Goal: Navigation & Orientation: Understand site structure

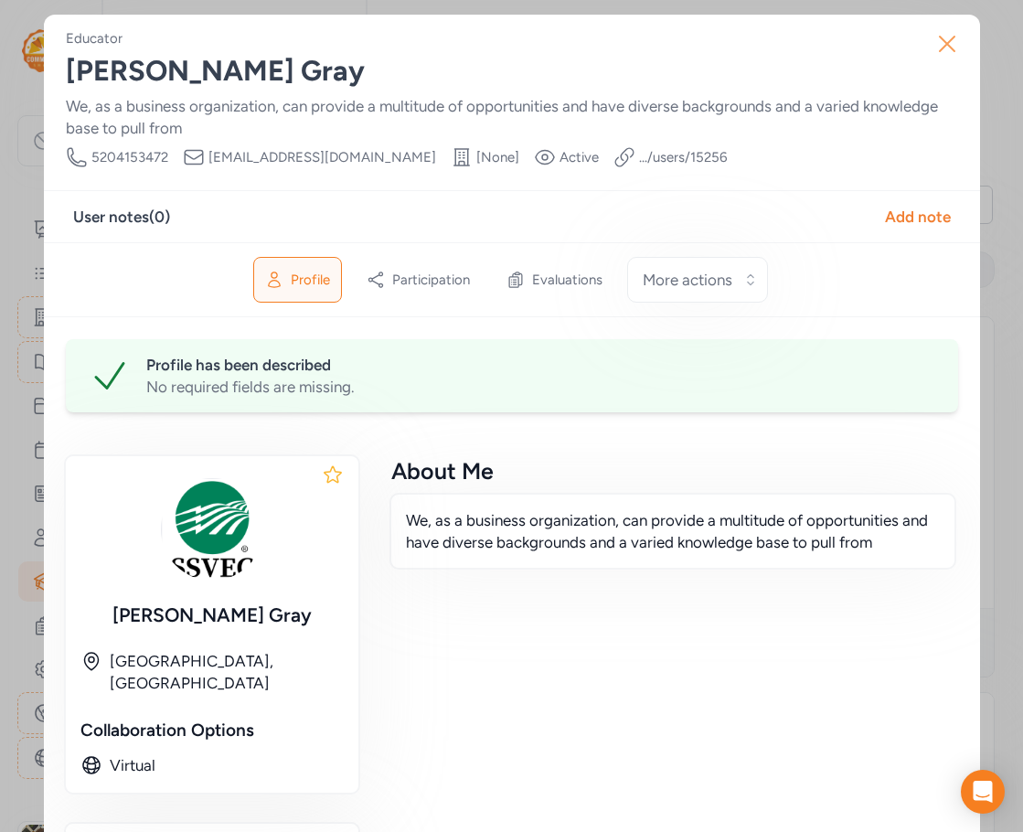
click at [937, 45] on icon "button" at bounding box center [946, 43] width 29 height 29
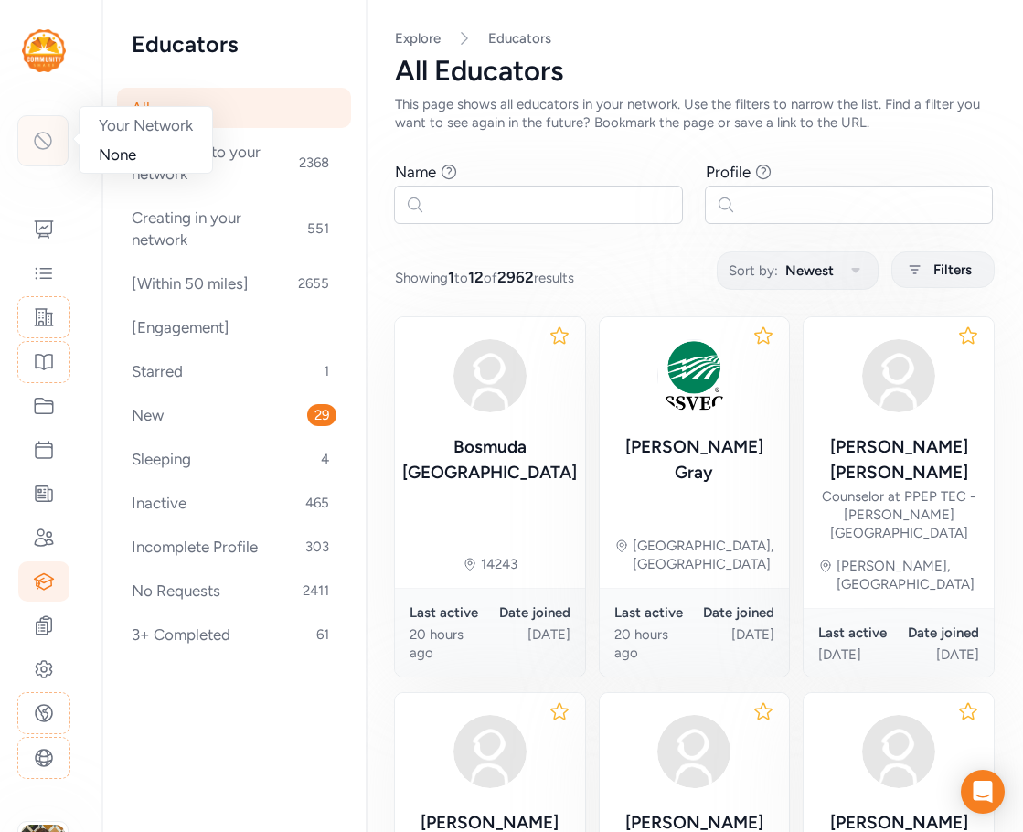
click at [47, 151] on icon at bounding box center [43, 141] width 22 height 22
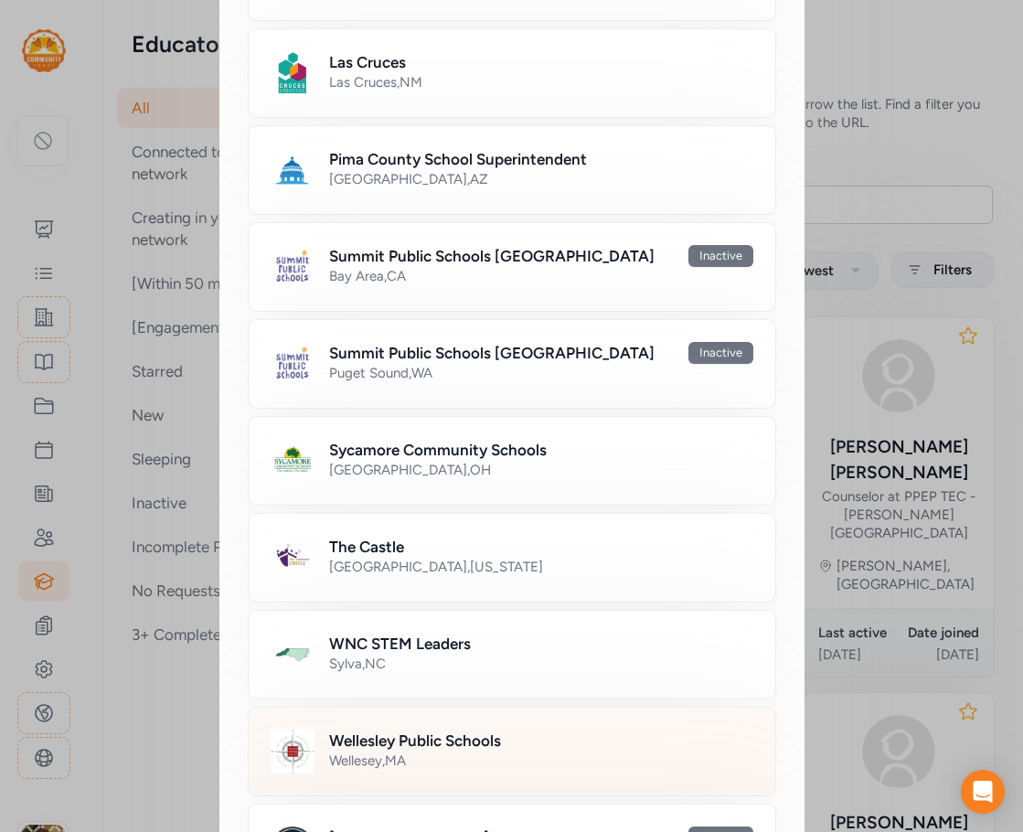
scroll to position [852, 0]
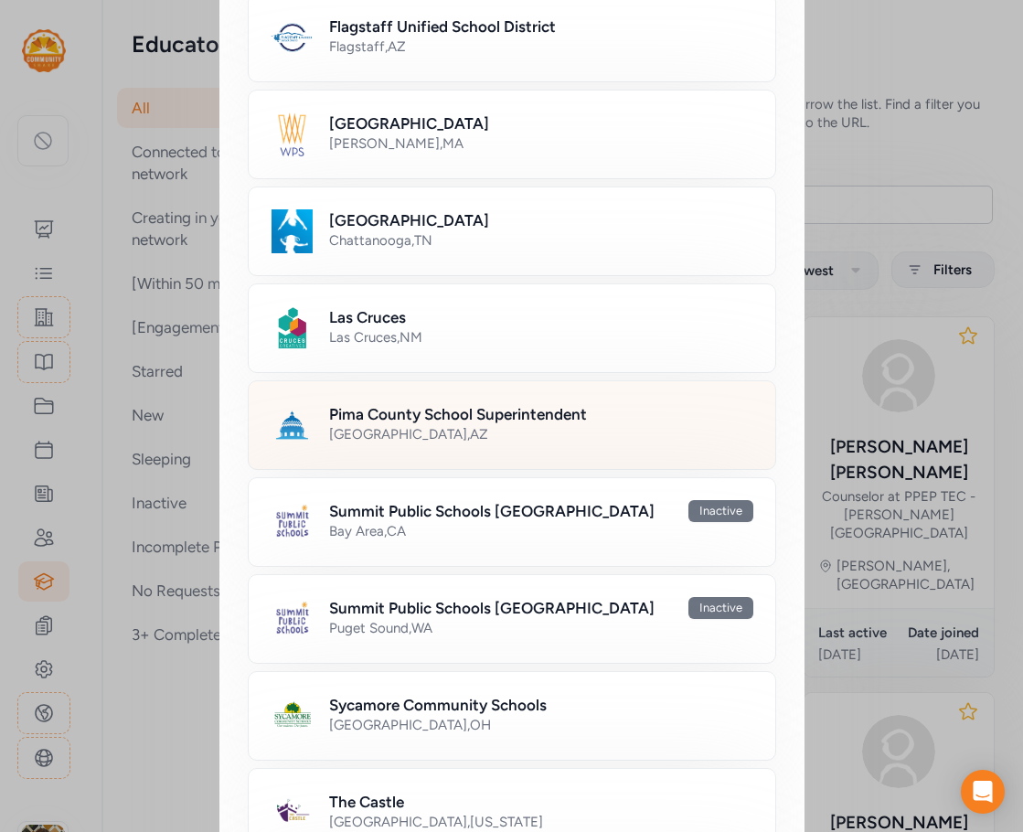
click at [464, 419] on h2 "Pima County School Superintendent" at bounding box center [458, 414] width 258 height 22
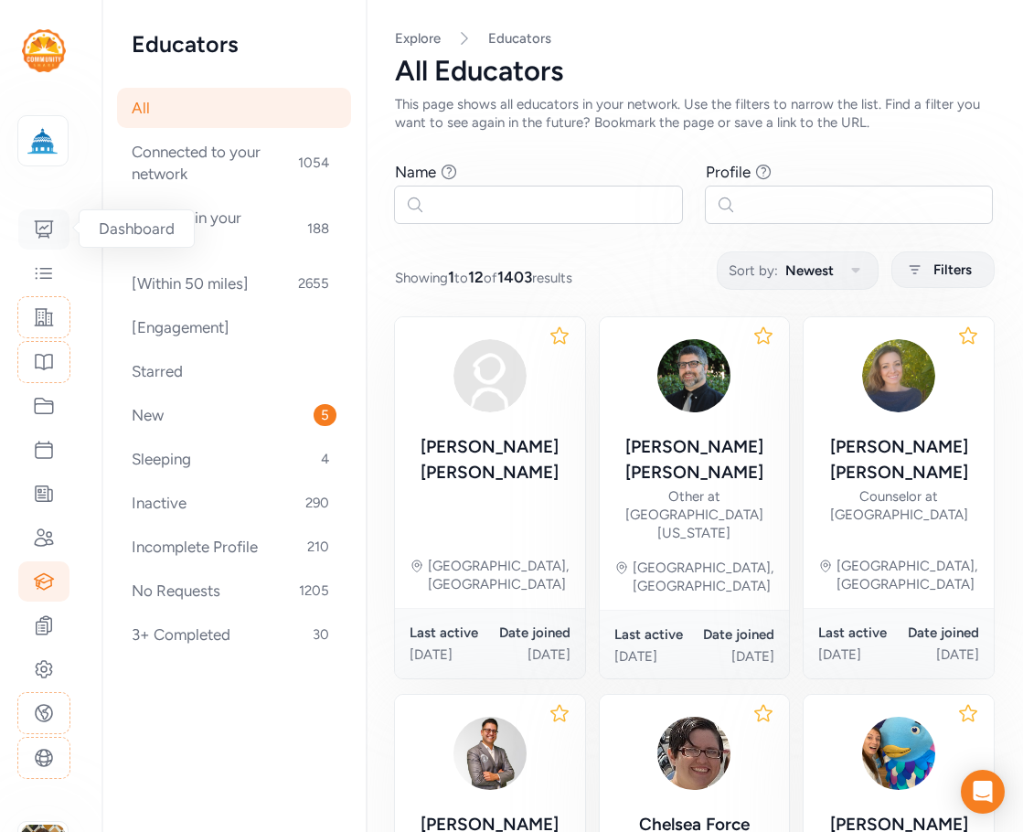
click at [42, 223] on icon at bounding box center [44, 229] width 22 height 22
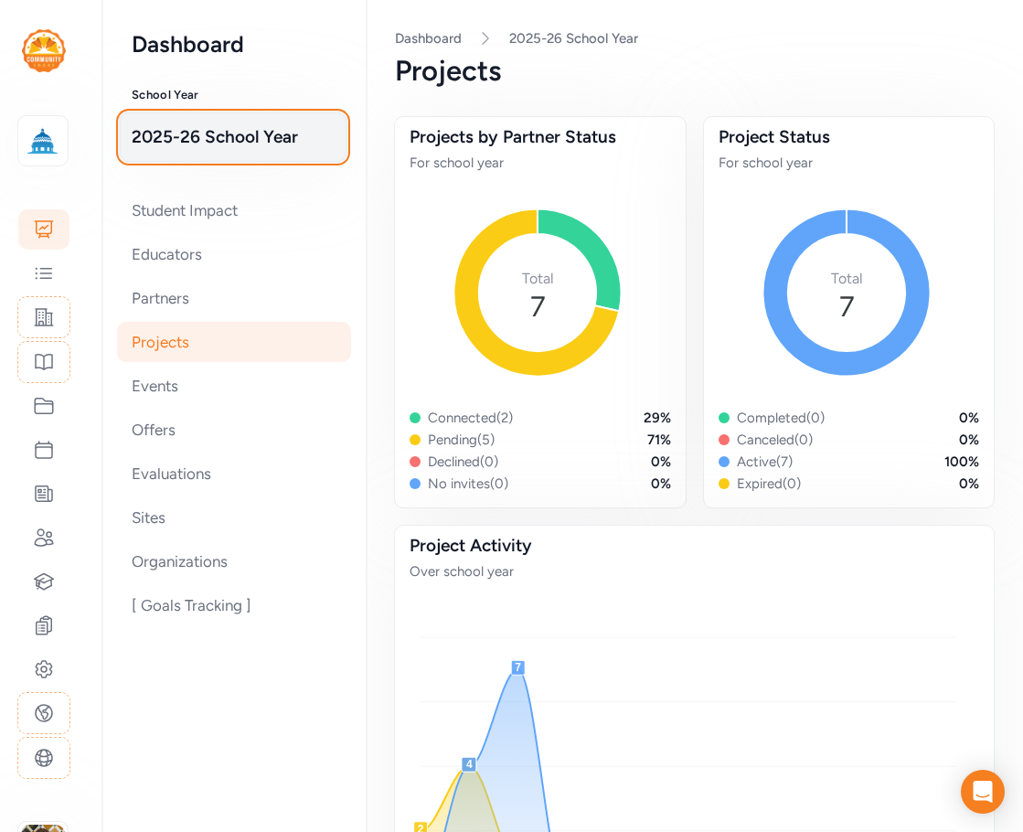
click at [245, 132] on span "2025-26 School Year" at bounding box center [233, 137] width 203 height 26
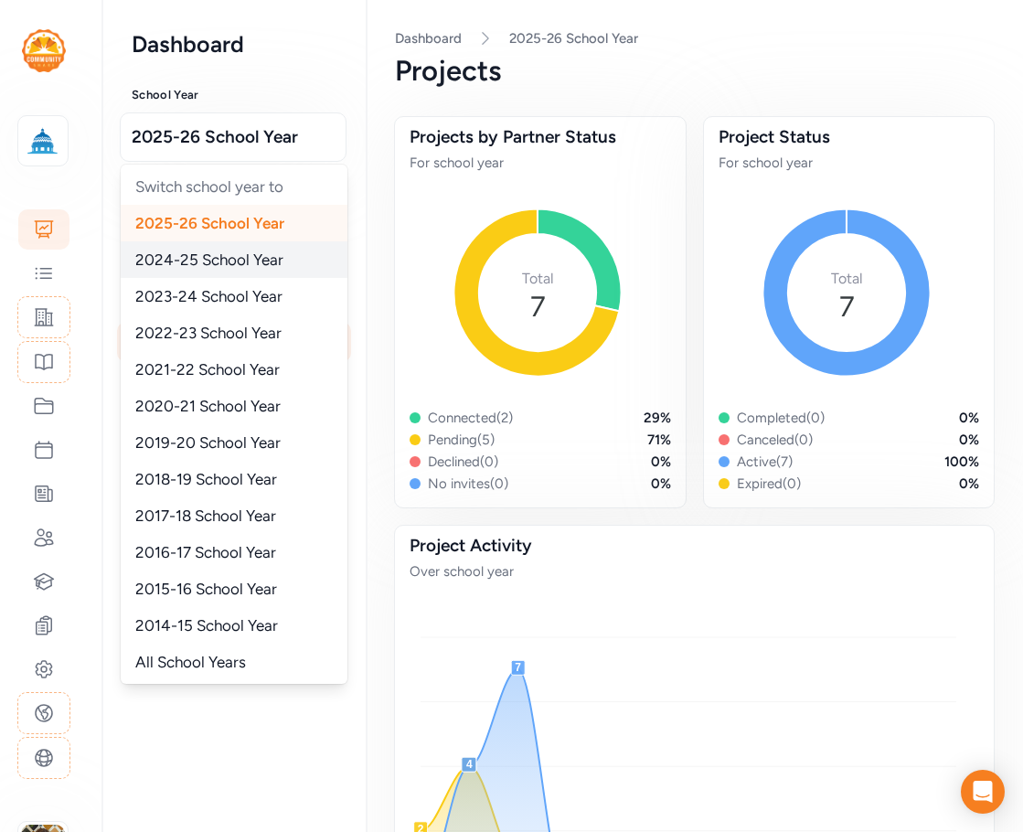
click at [221, 252] on span "2024-25 School Year" at bounding box center [209, 259] width 148 height 18
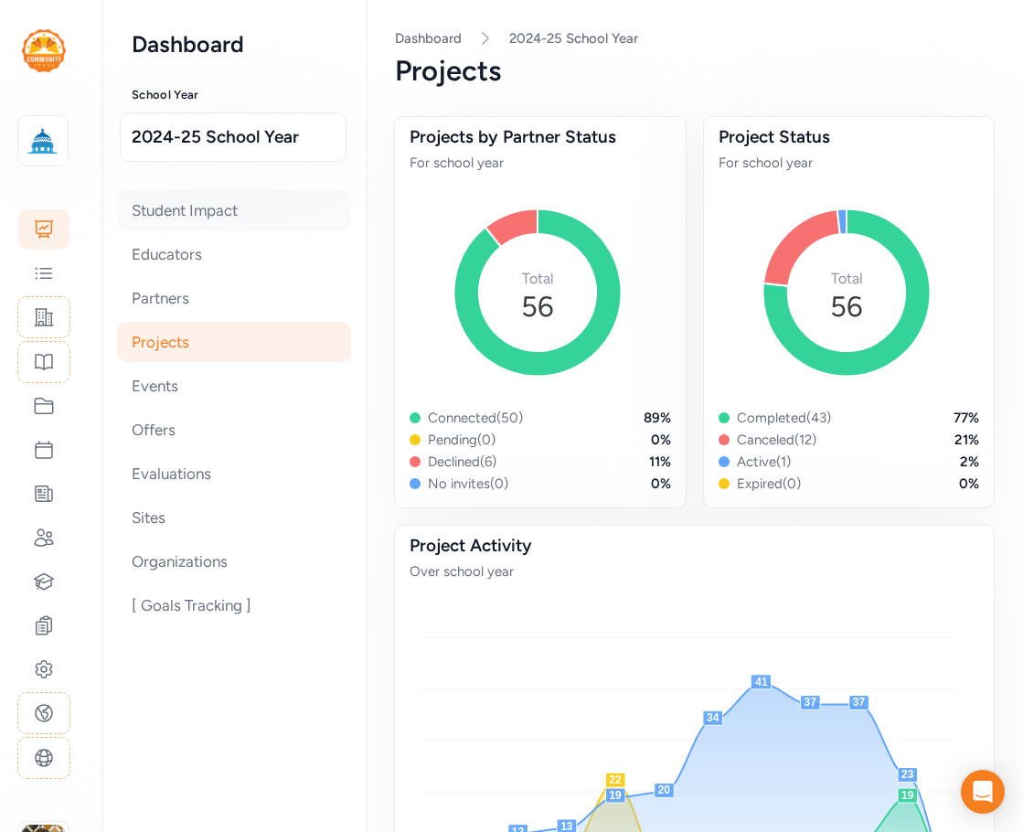
click at [203, 211] on div "Student Impact" at bounding box center [234, 210] width 234 height 40
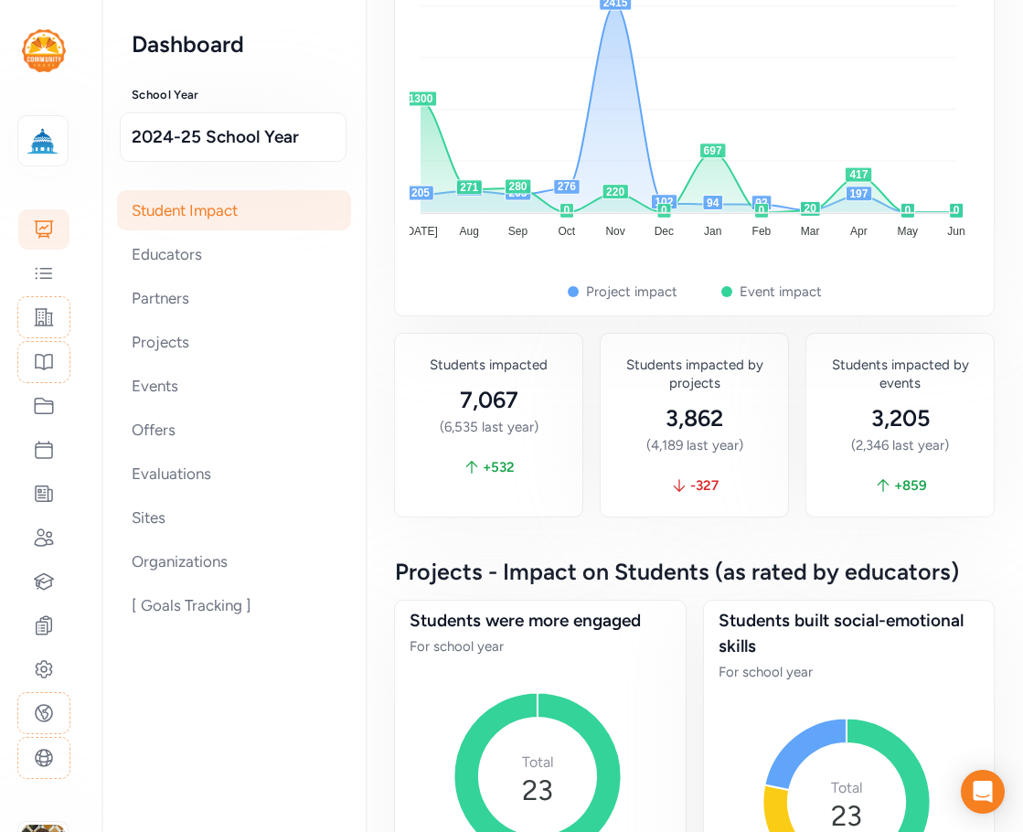
scroll to position [183, 0]
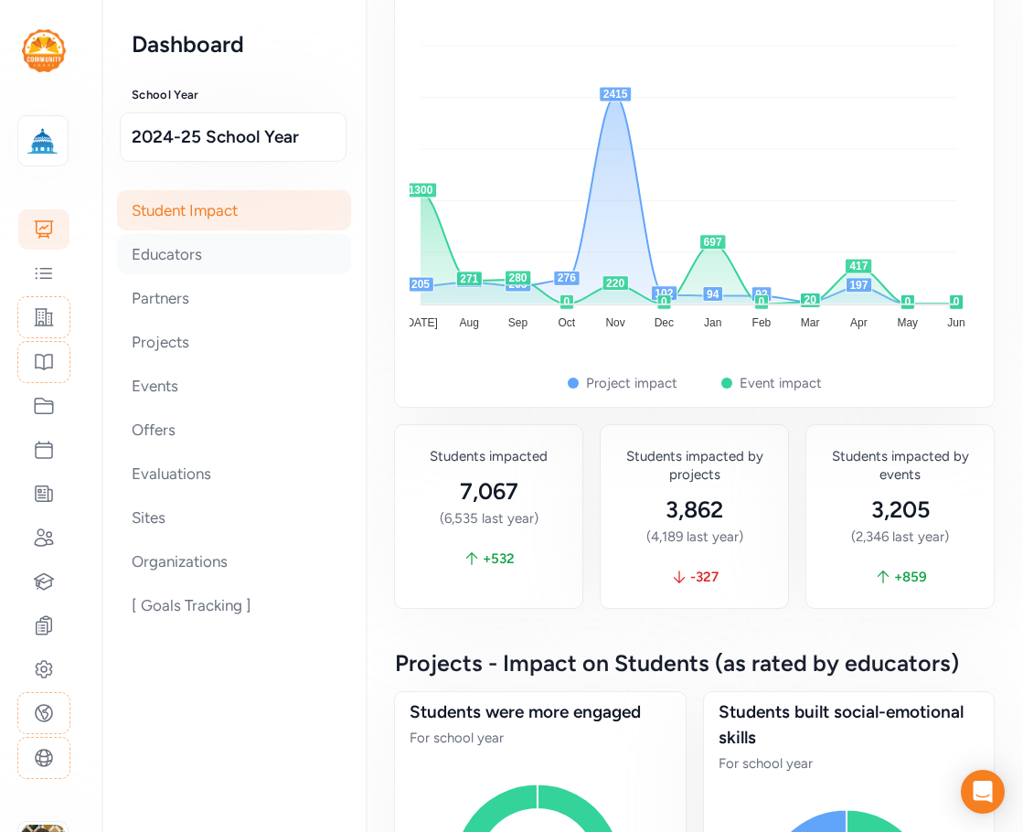
click at [140, 254] on div "Educators" at bounding box center [234, 254] width 234 height 40
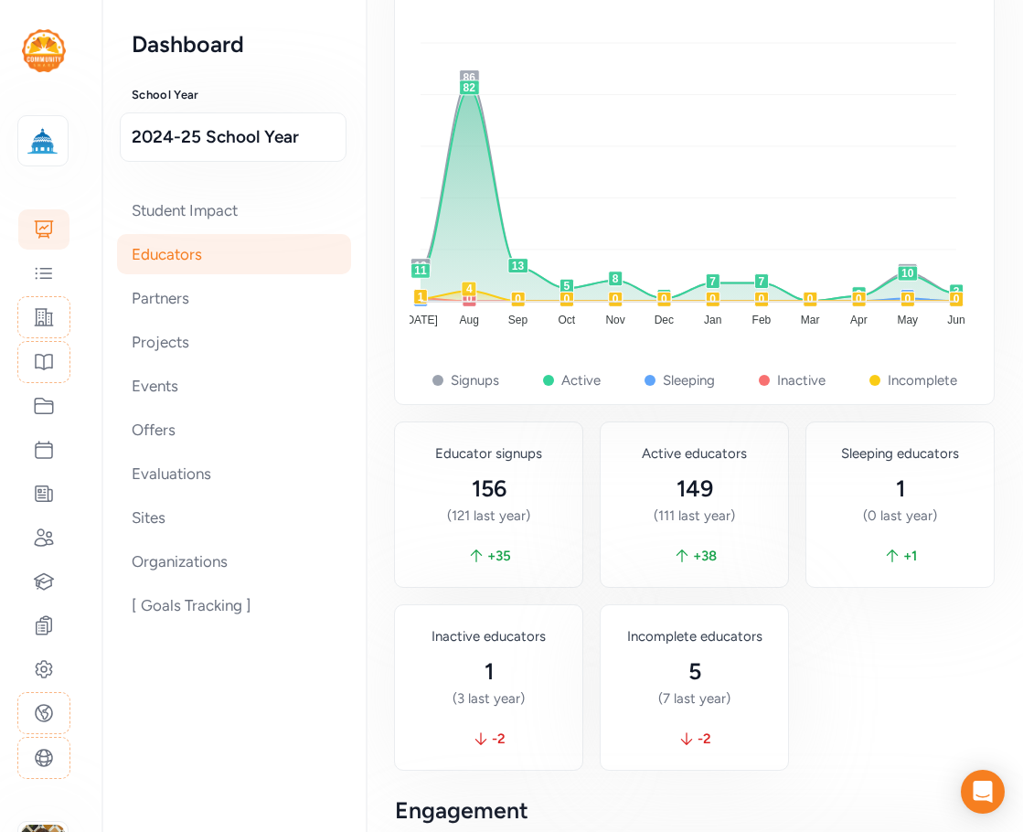
scroll to position [593, 0]
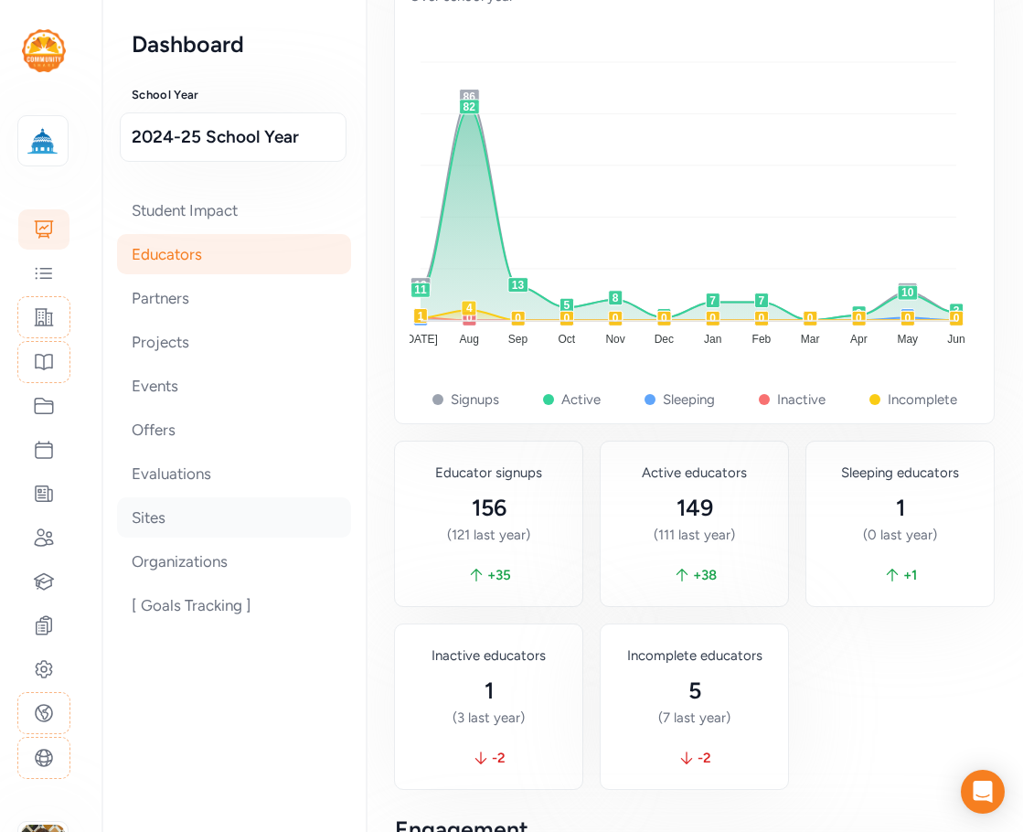
click at [172, 512] on div "Sites" at bounding box center [234, 517] width 234 height 40
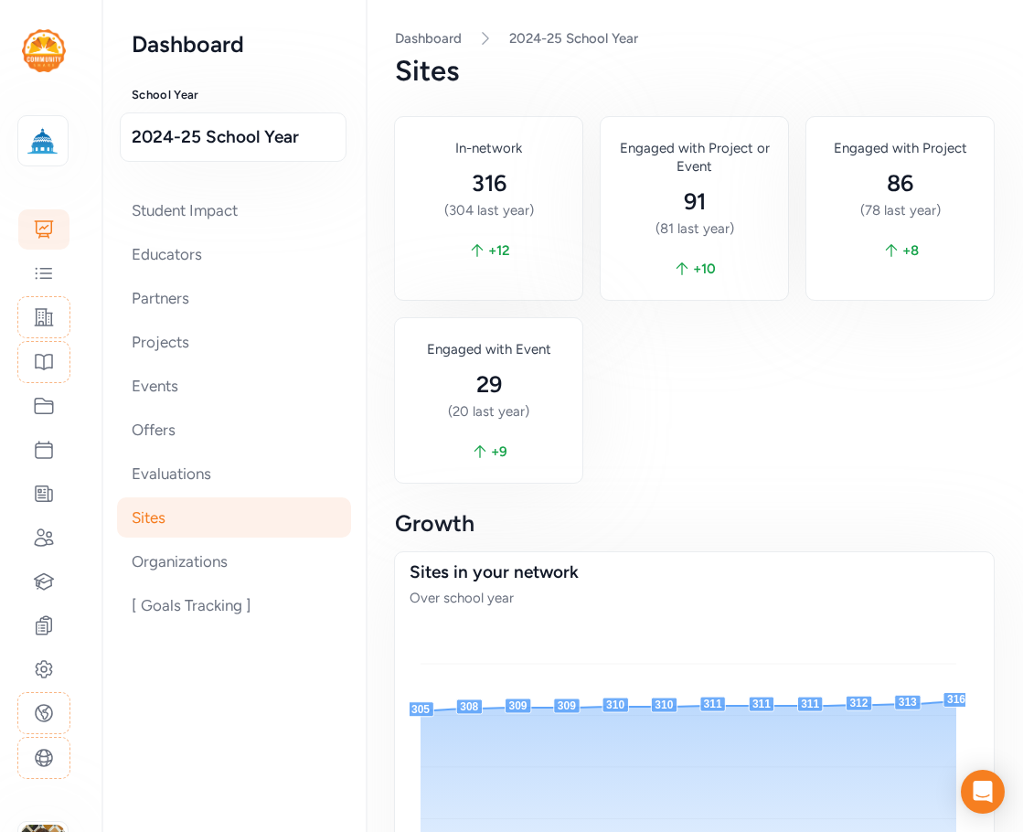
scroll to position [222, 0]
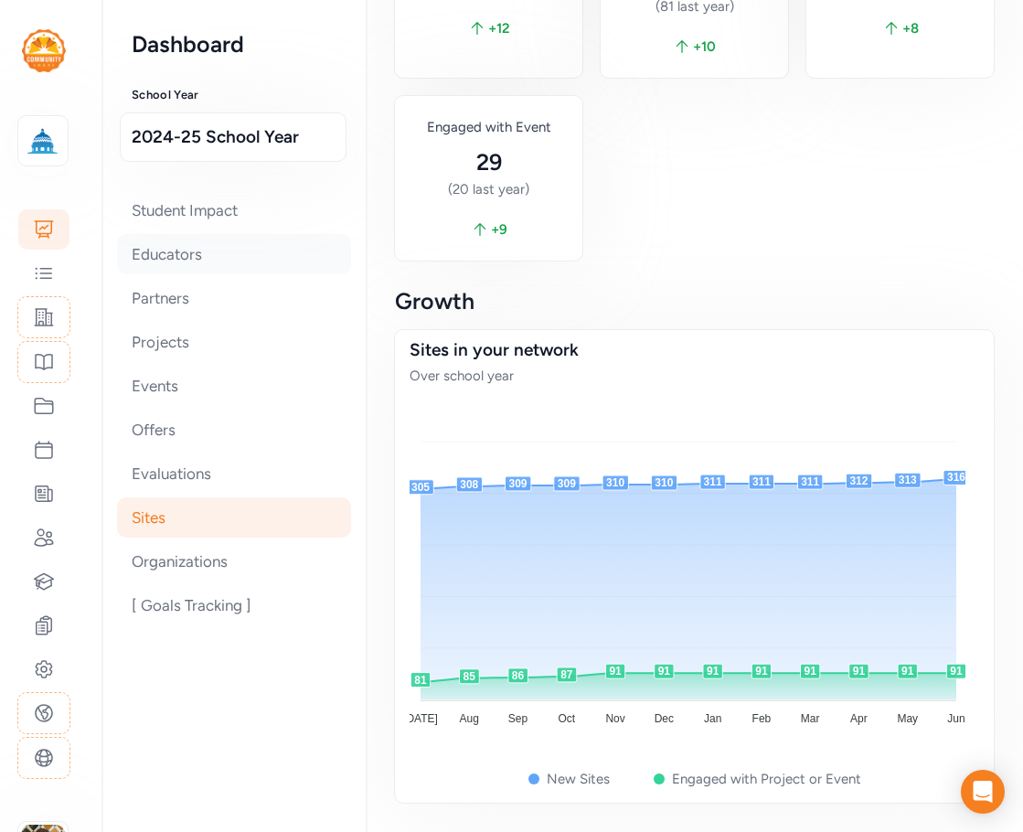
click at [169, 262] on div "Educators" at bounding box center [234, 254] width 234 height 40
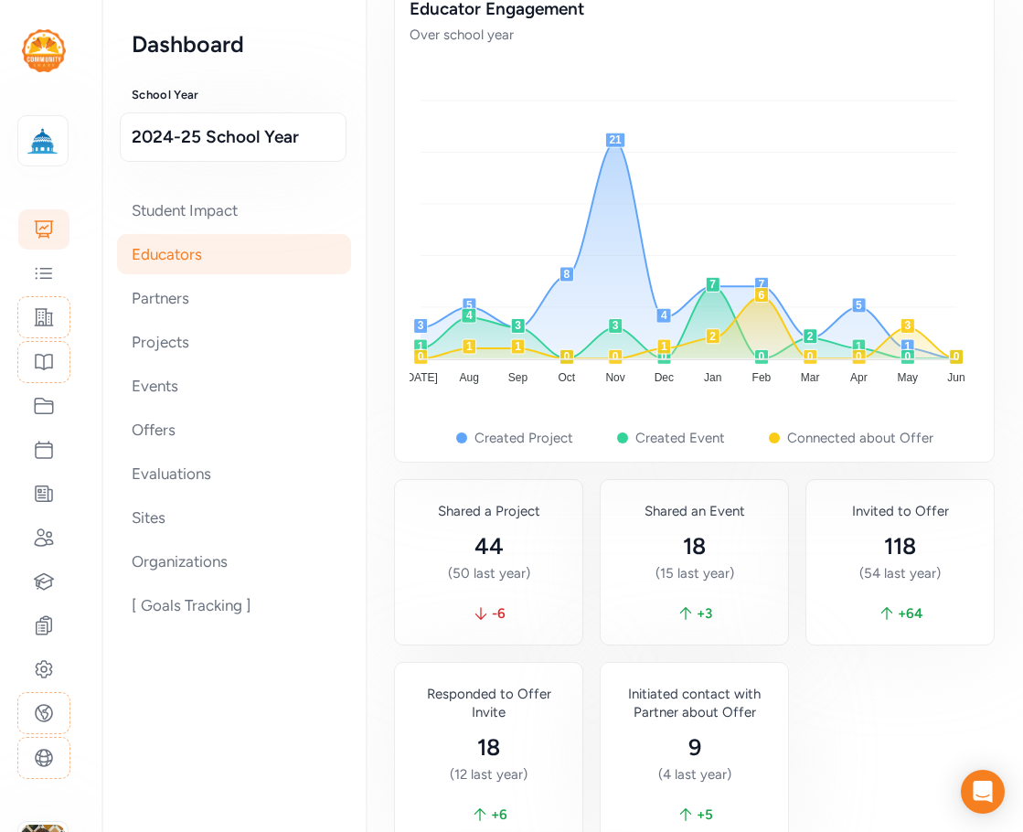
scroll to position [2011, 0]
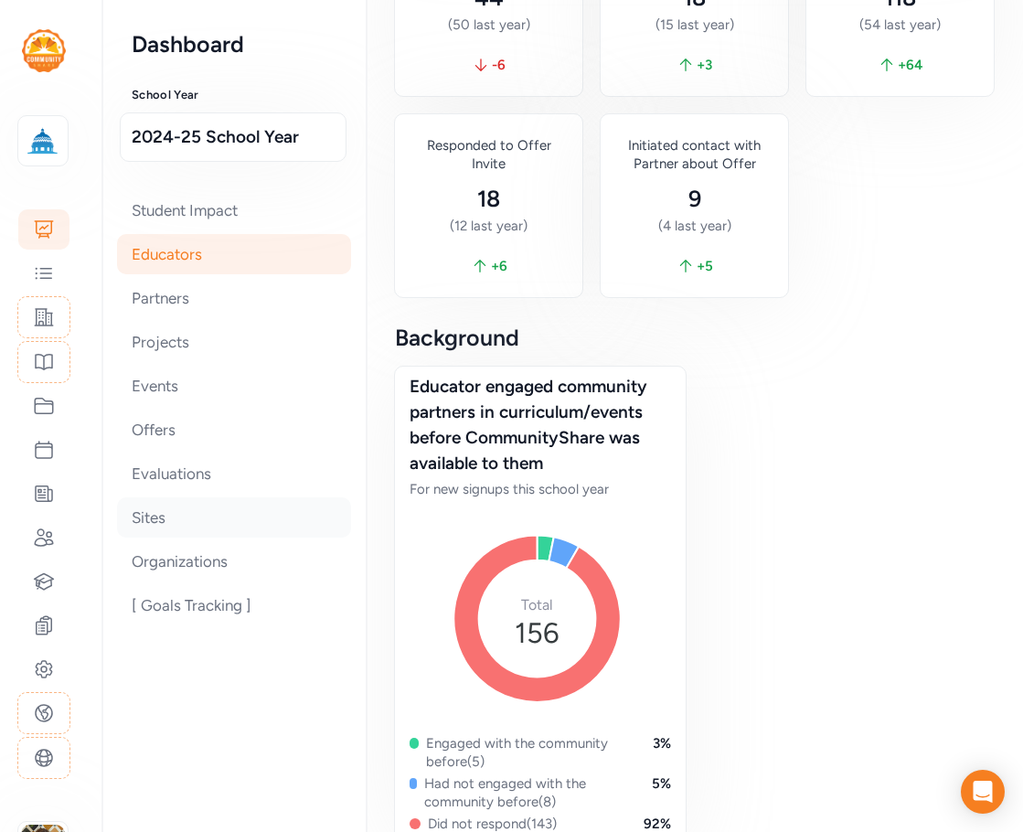
click at [183, 512] on div "Sites" at bounding box center [234, 517] width 234 height 40
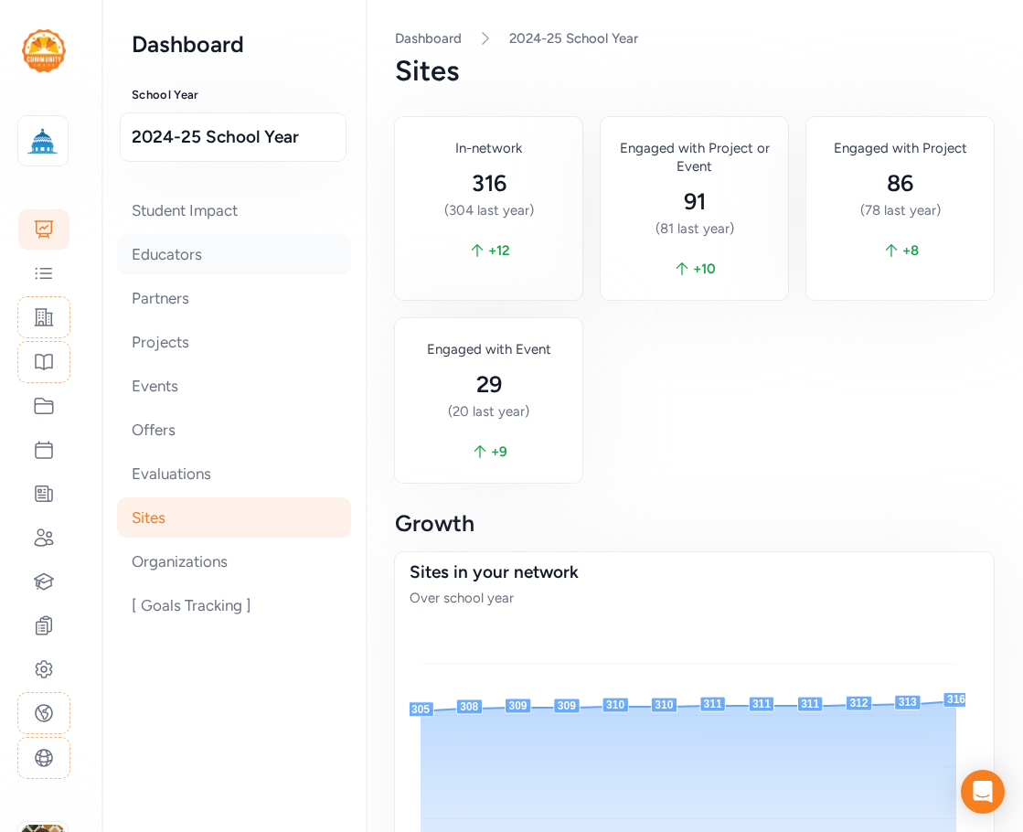
click at [169, 255] on div "Educators" at bounding box center [234, 254] width 234 height 40
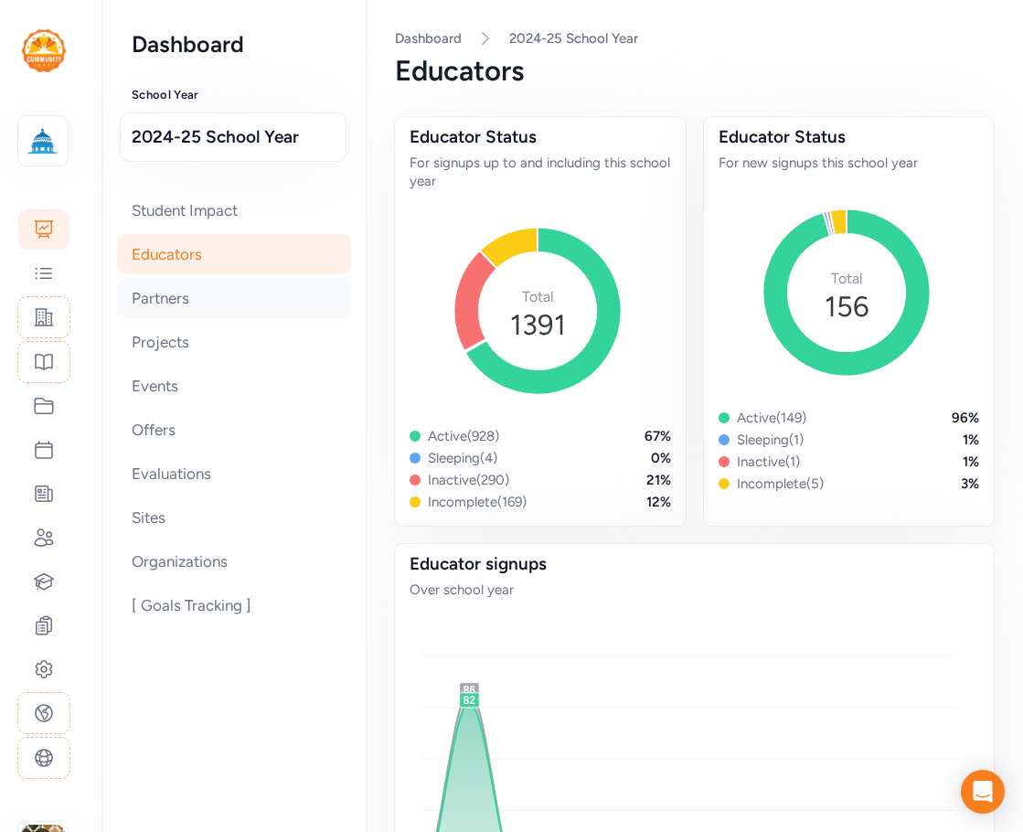
click at [182, 303] on div "Partners" at bounding box center [234, 298] width 234 height 40
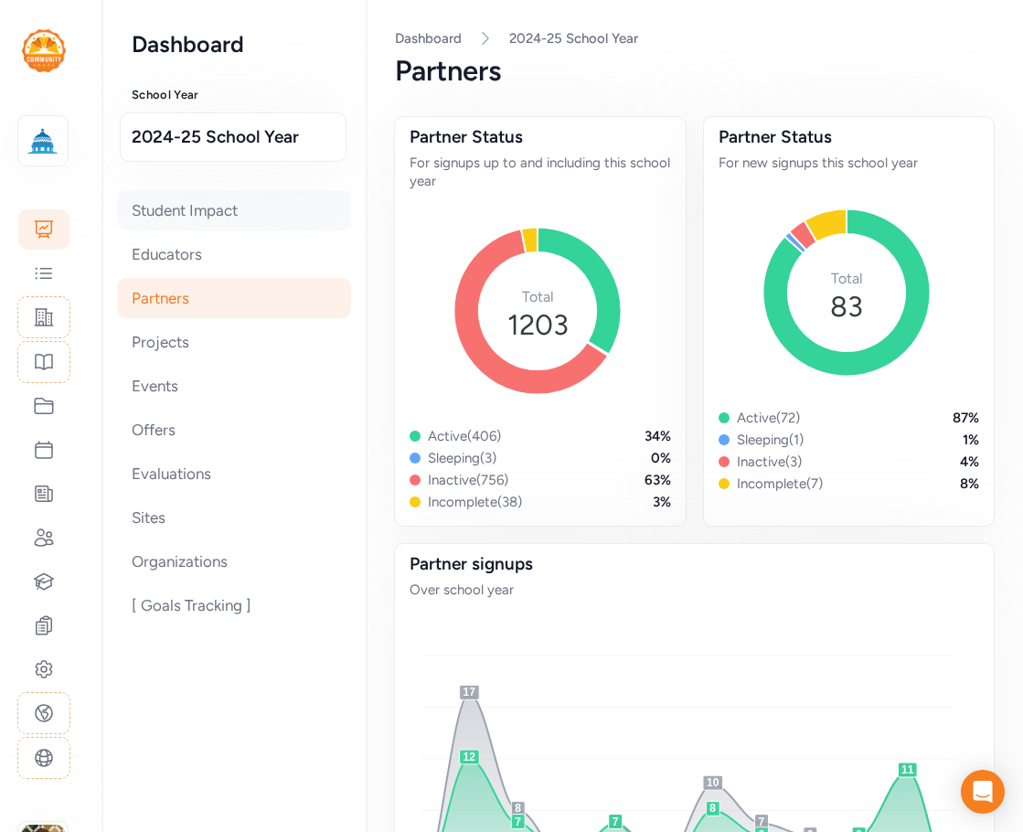
click at [195, 213] on div "Student Impact" at bounding box center [234, 210] width 234 height 40
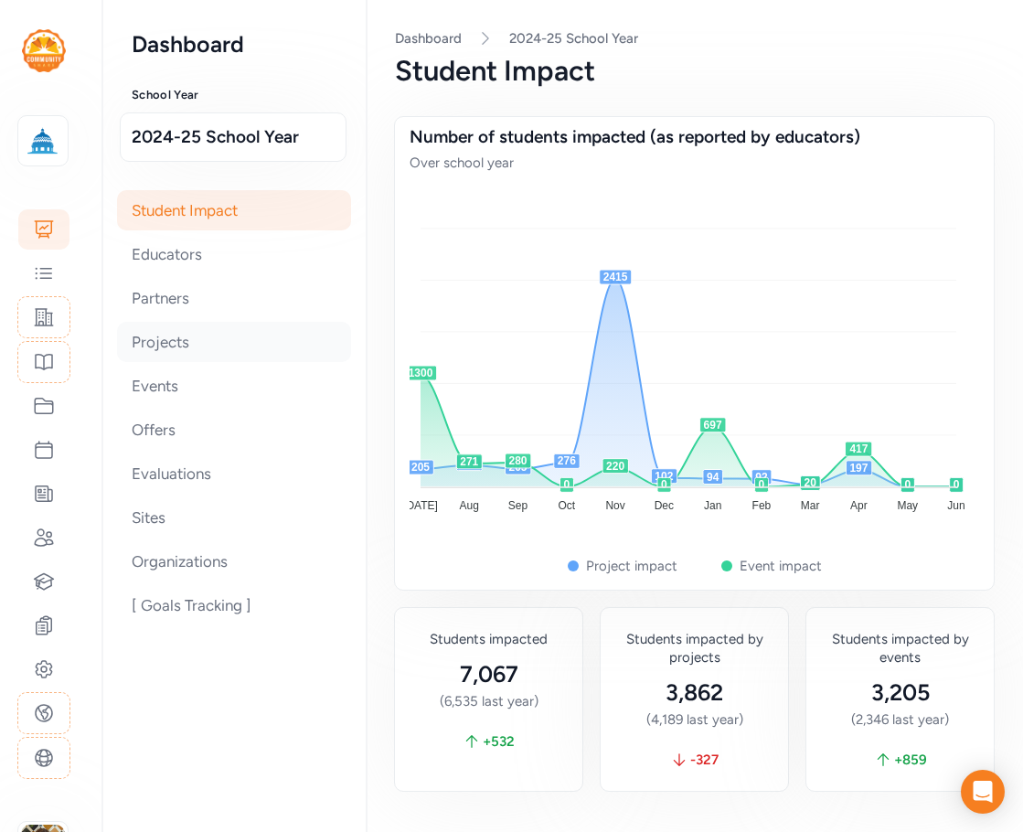
click at [186, 345] on div "Projects" at bounding box center [234, 342] width 234 height 40
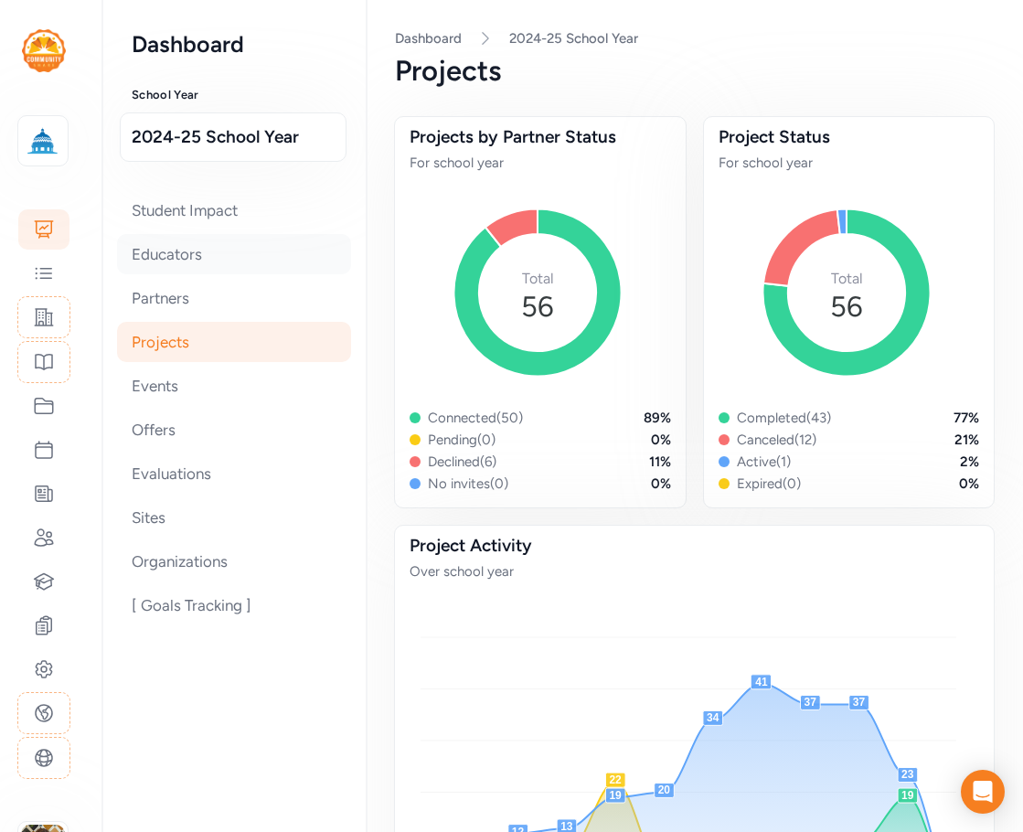
click at [165, 257] on div "Educators" at bounding box center [234, 254] width 234 height 40
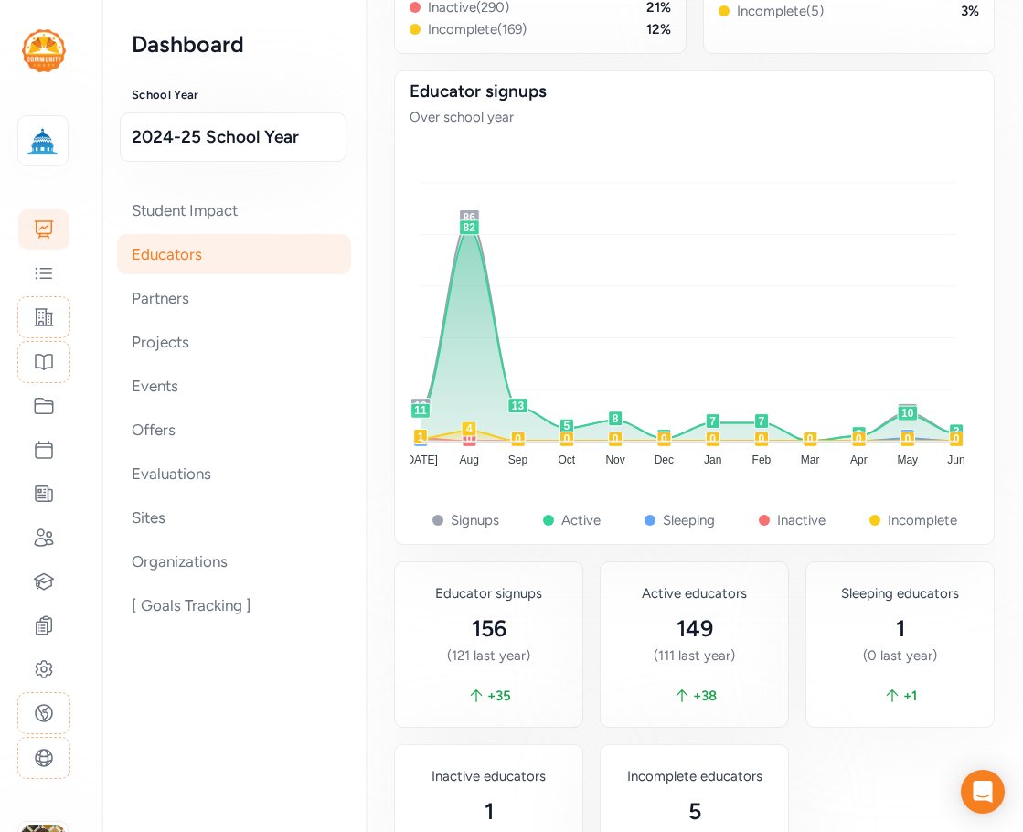
scroll to position [640, 0]
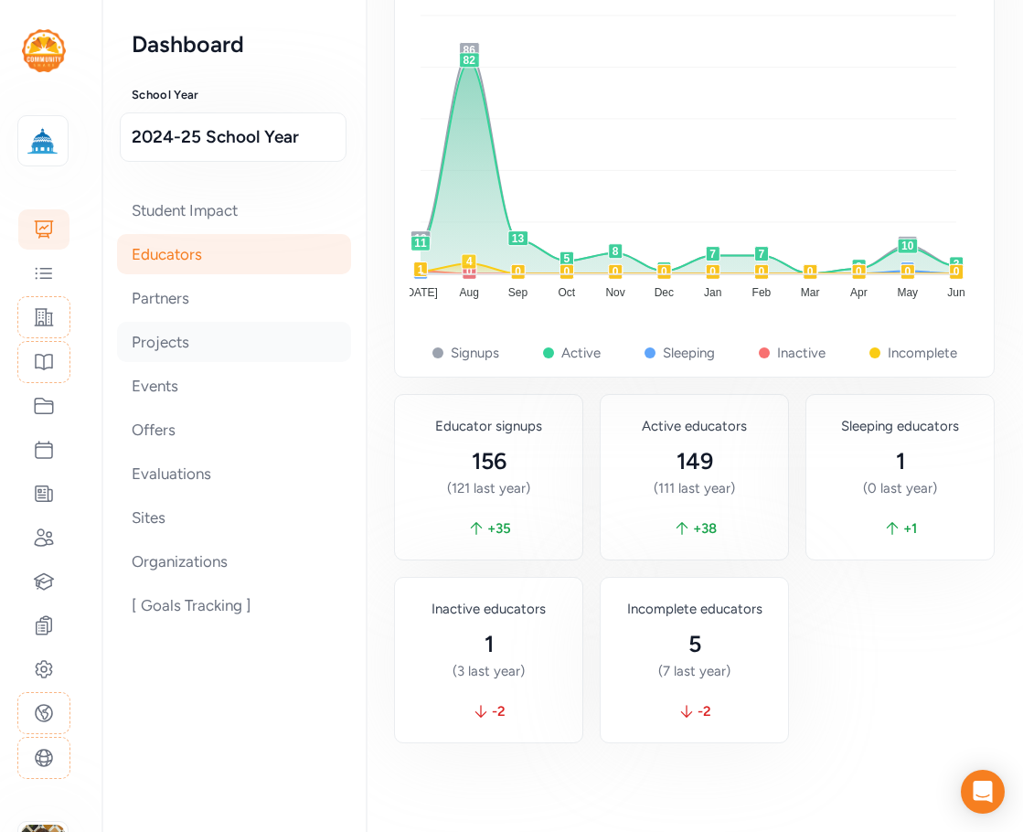
click at [174, 345] on div "Projects" at bounding box center [234, 342] width 234 height 40
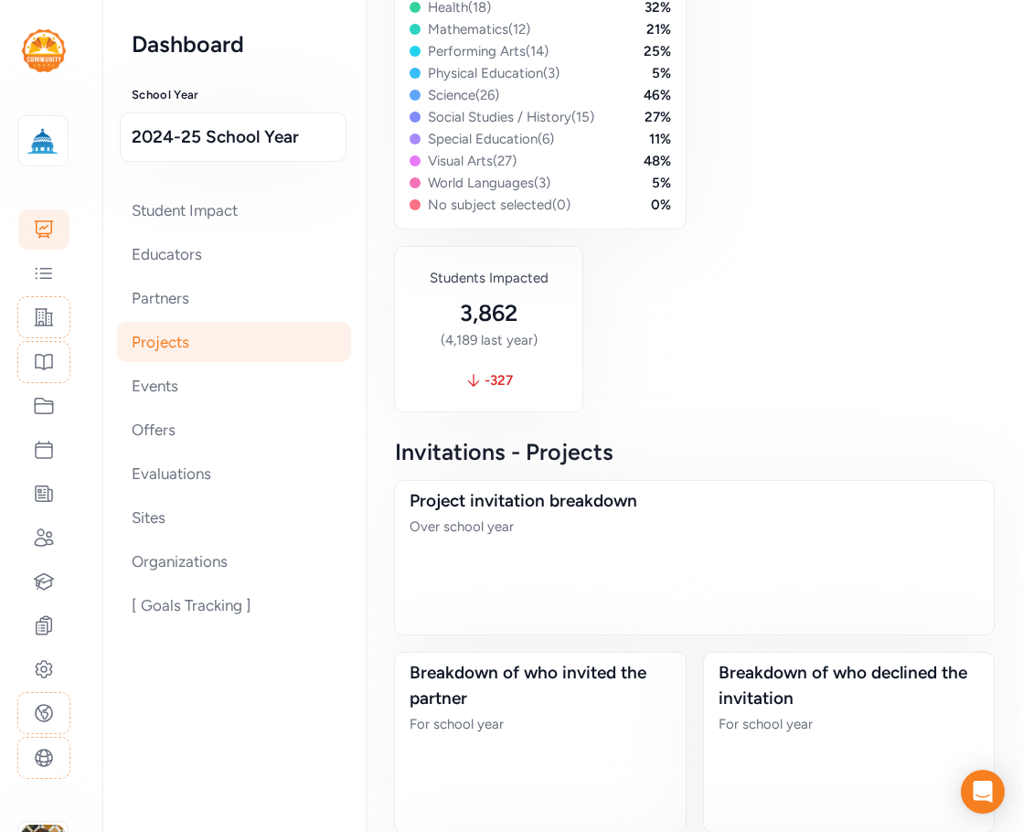
scroll to position [1901, 0]
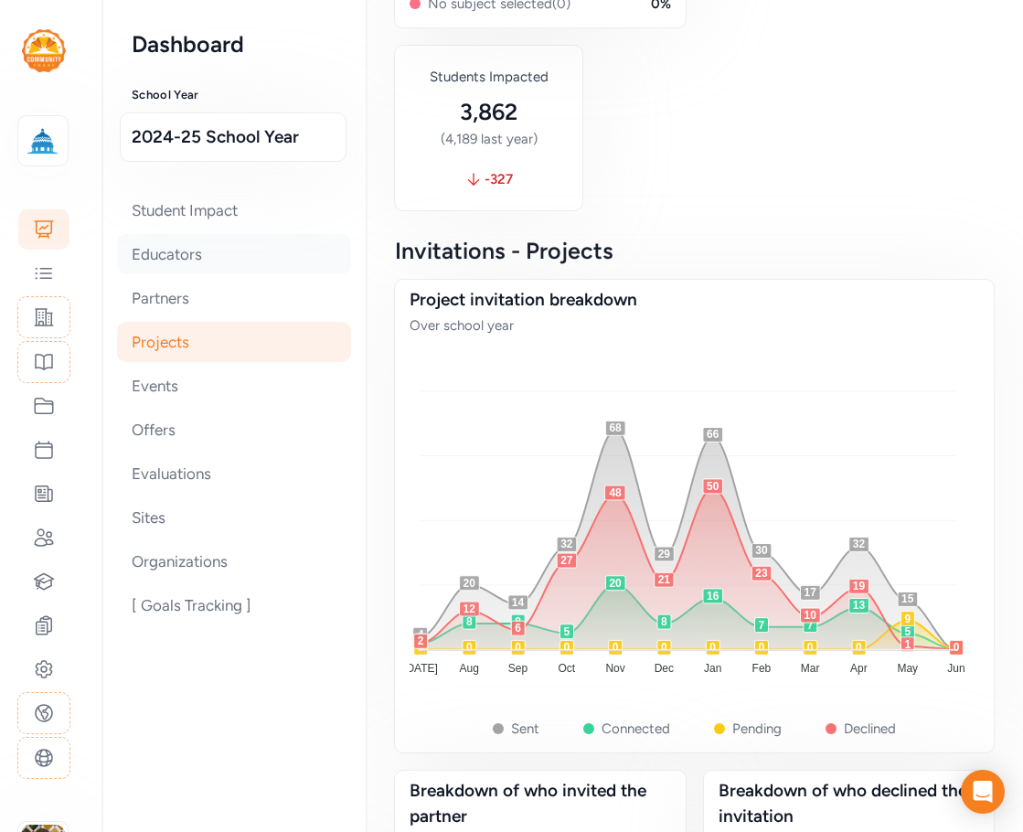
click at [176, 243] on div "Educators" at bounding box center [234, 254] width 234 height 40
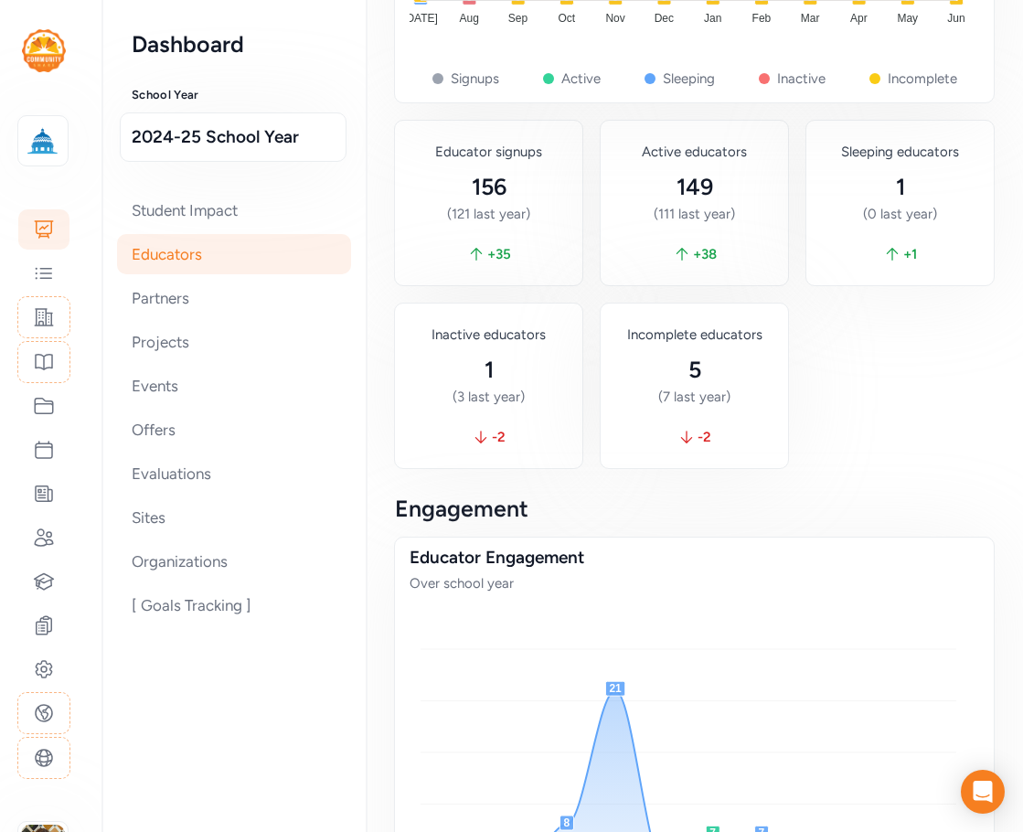
scroll to position [548, 0]
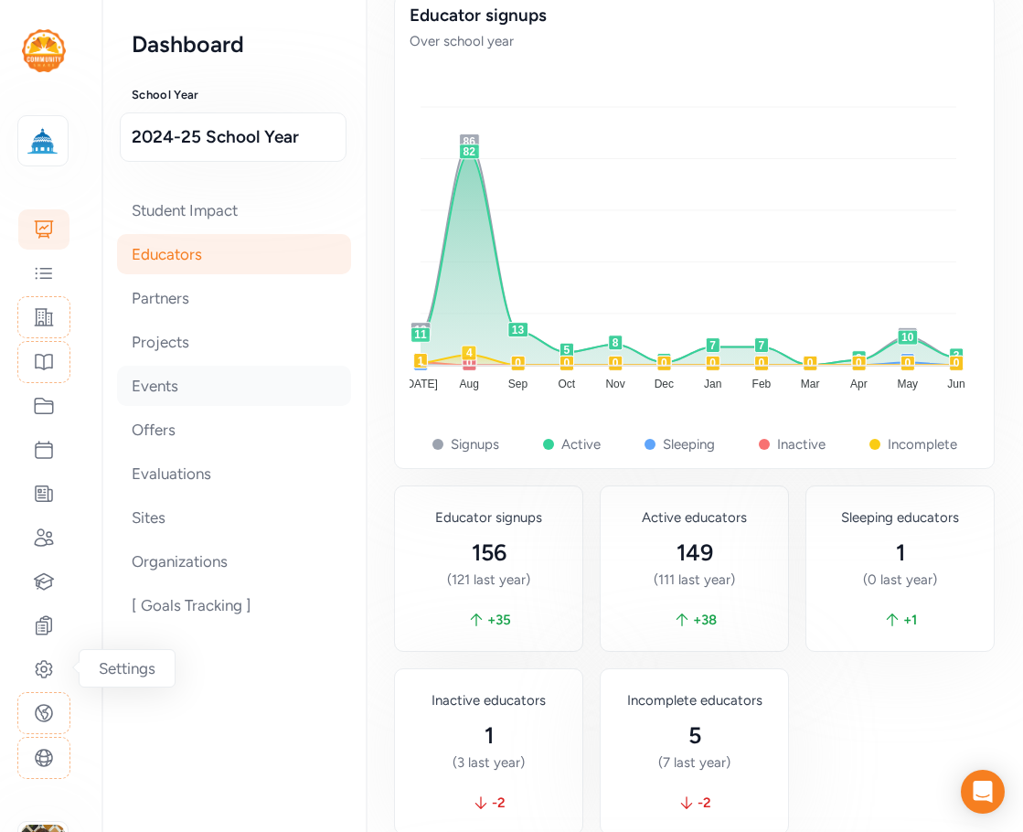
click at [167, 390] on div "Events" at bounding box center [234, 386] width 234 height 40
